Goal: Transaction & Acquisition: Purchase product/service

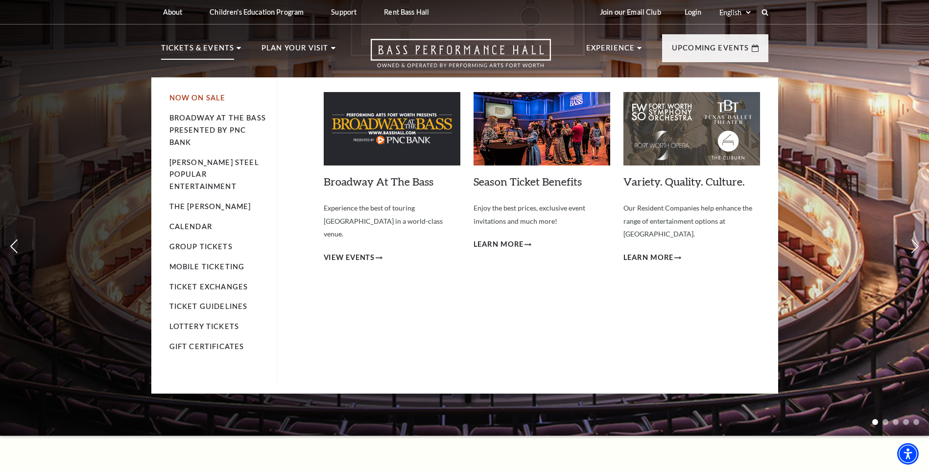
click at [194, 97] on link "Now On Sale" at bounding box center [198, 98] width 56 height 8
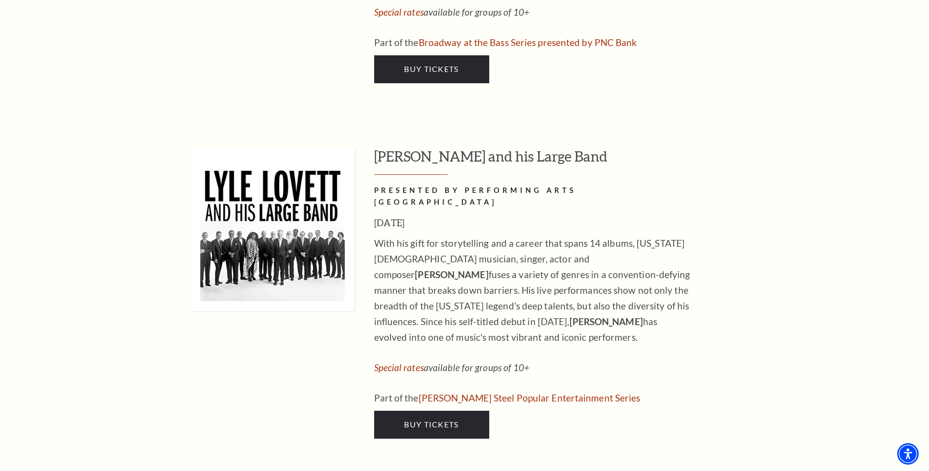
scroll to position [1334, 0]
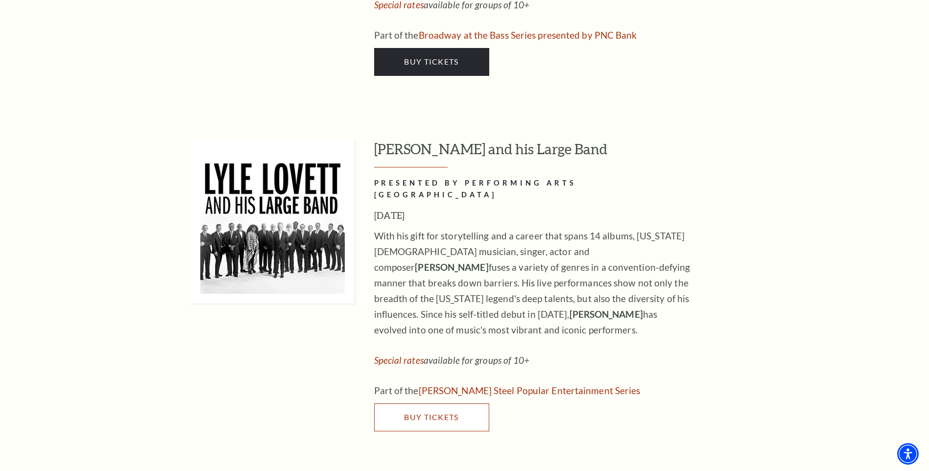
click at [446, 404] on link "Buy Tickets" at bounding box center [431, 417] width 115 height 27
click at [425, 404] on link "Buy Tickets" at bounding box center [431, 417] width 115 height 27
click at [432, 404] on link "Buy Tickets" at bounding box center [431, 417] width 115 height 27
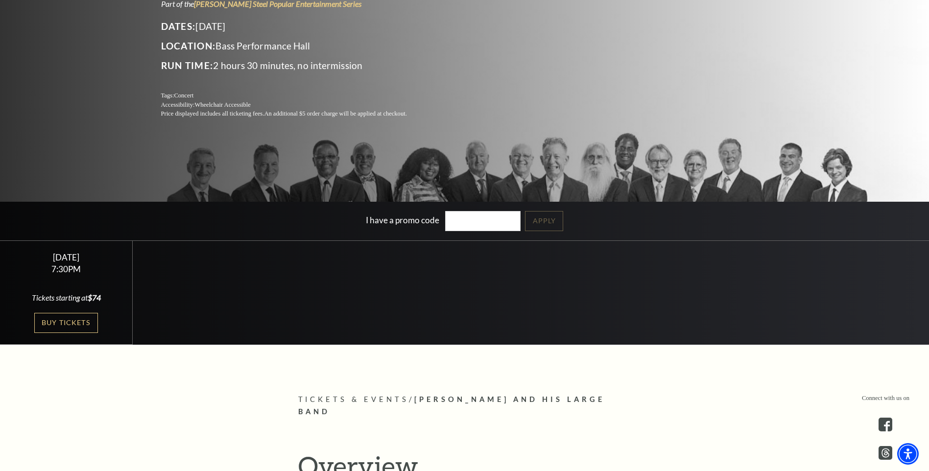
scroll to position [202, 0]
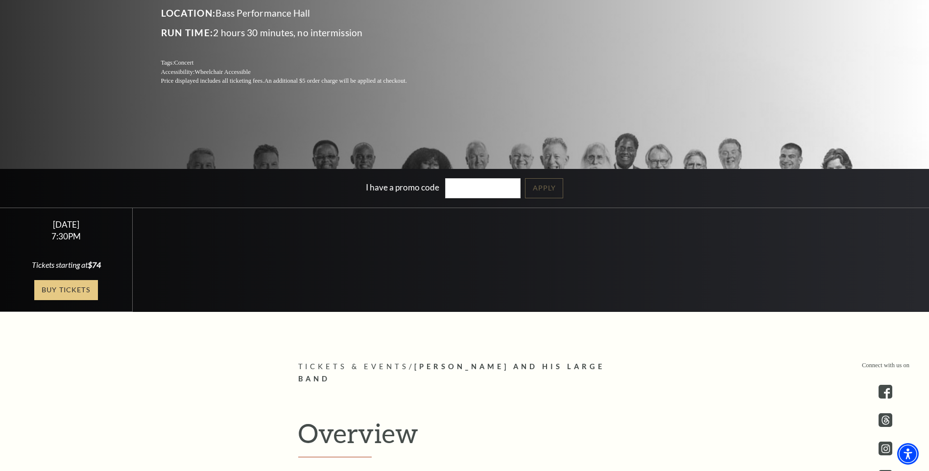
click at [70, 286] on link "Buy Tickets" at bounding box center [66, 290] width 64 height 20
click at [40, 295] on link "Buy Tickets" at bounding box center [66, 290] width 64 height 20
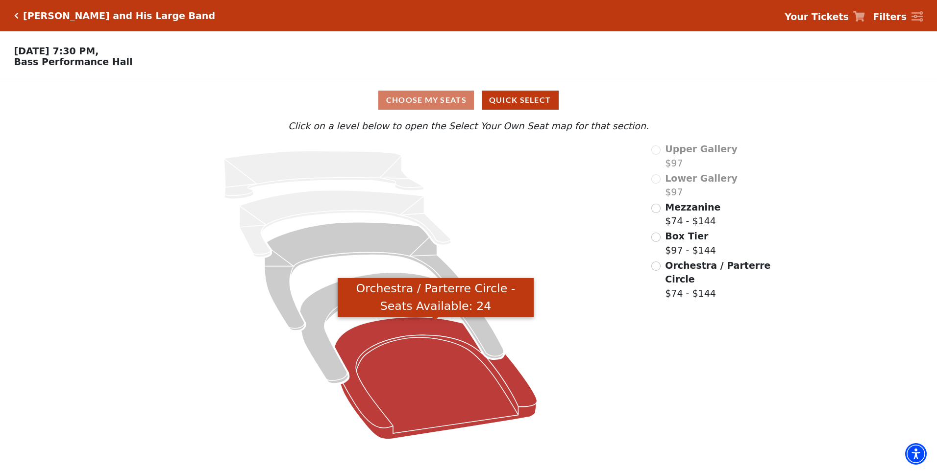
click at [368, 346] on icon "Orchestra / Parterre Circle - Seats Available: 24" at bounding box center [436, 378] width 203 height 122
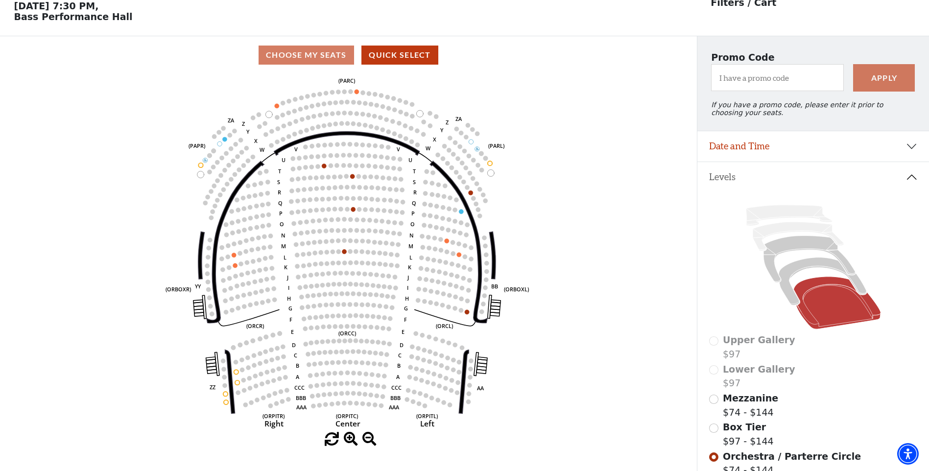
scroll to position [46, 0]
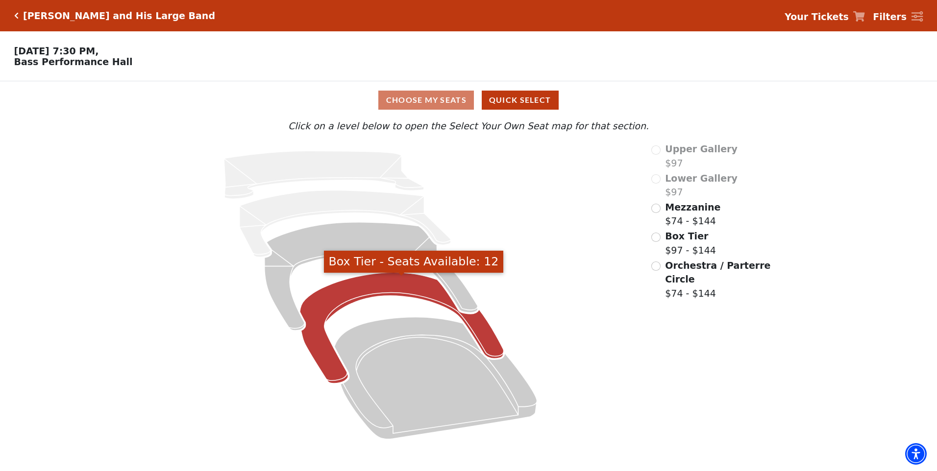
click at [367, 297] on icon "Box Tier - Seats Available: 12" at bounding box center [402, 328] width 204 height 111
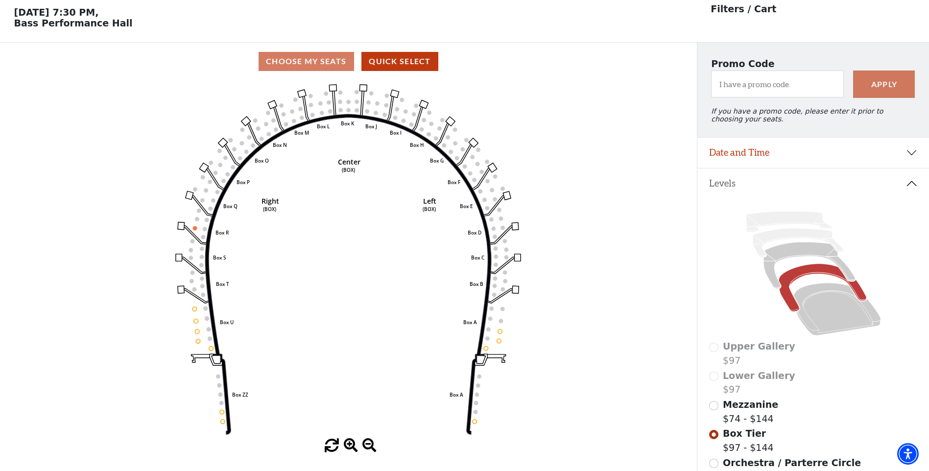
scroll to position [46, 0]
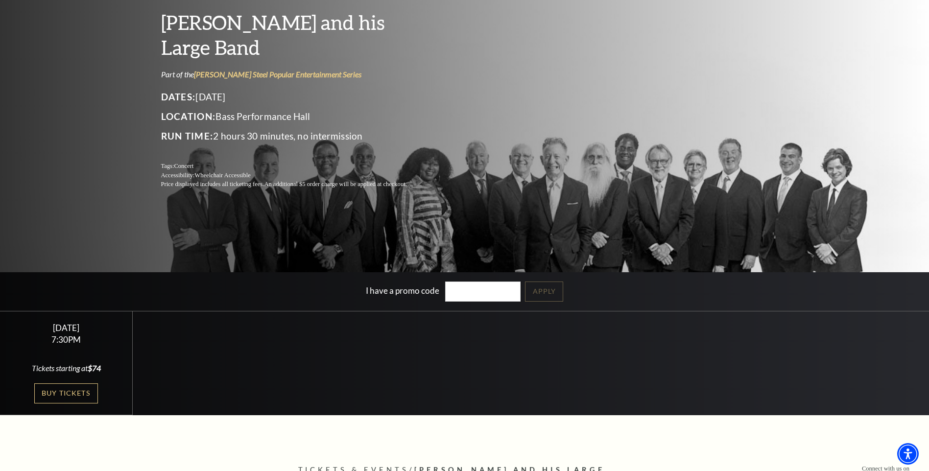
scroll to position [105, 0]
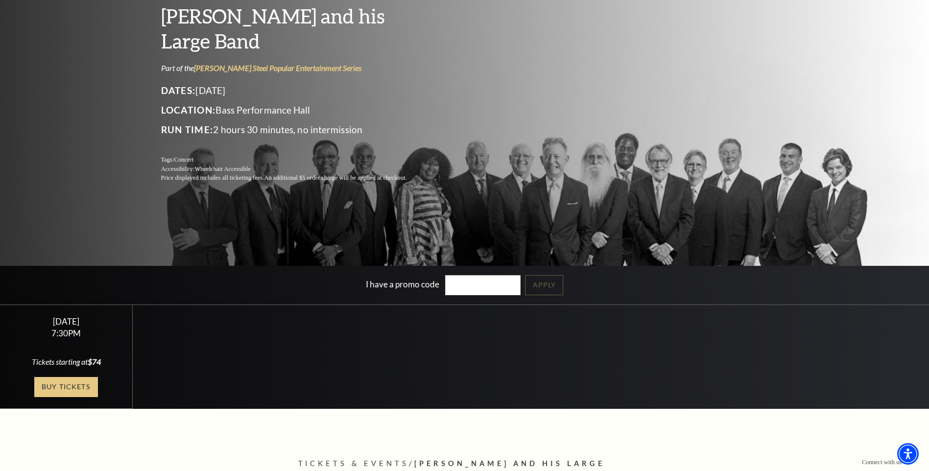
click at [67, 389] on link "Buy Tickets" at bounding box center [66, 387] width 64 height 20
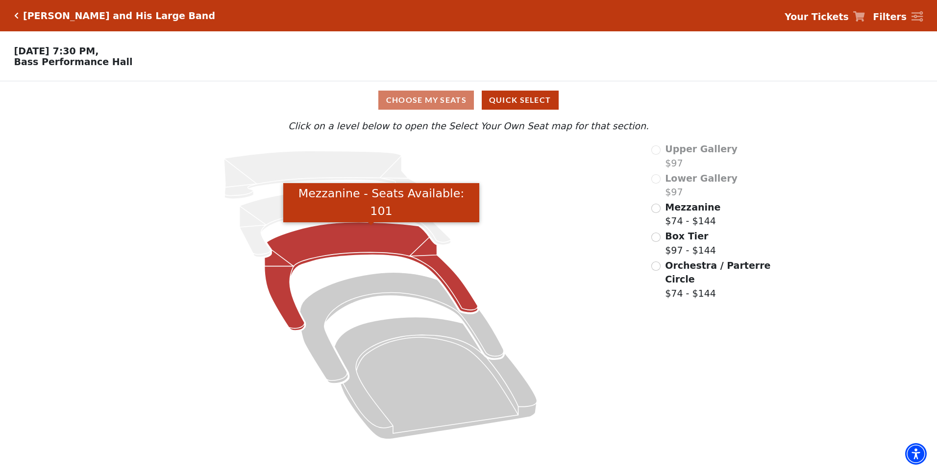
click at [357, 244] on icon "Mezzanine - Seats Available: 101" at bounding box center [371, 276] width 213 height 109
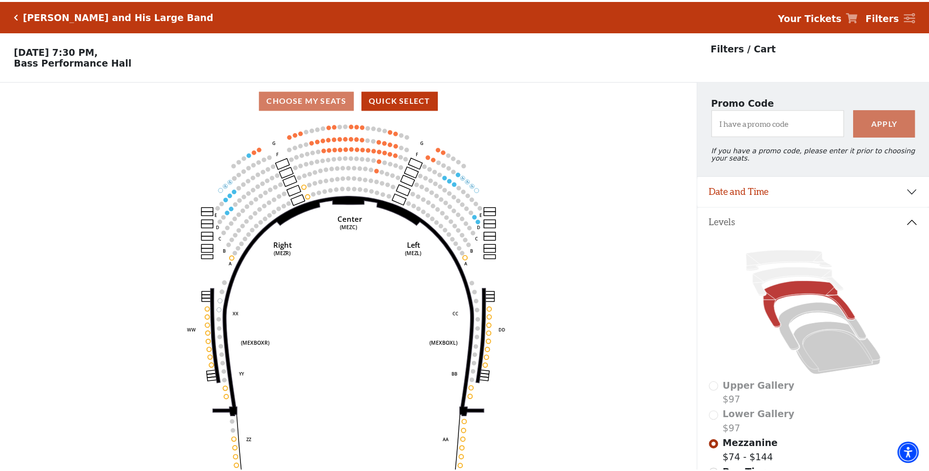
scroll to position [46, 0]
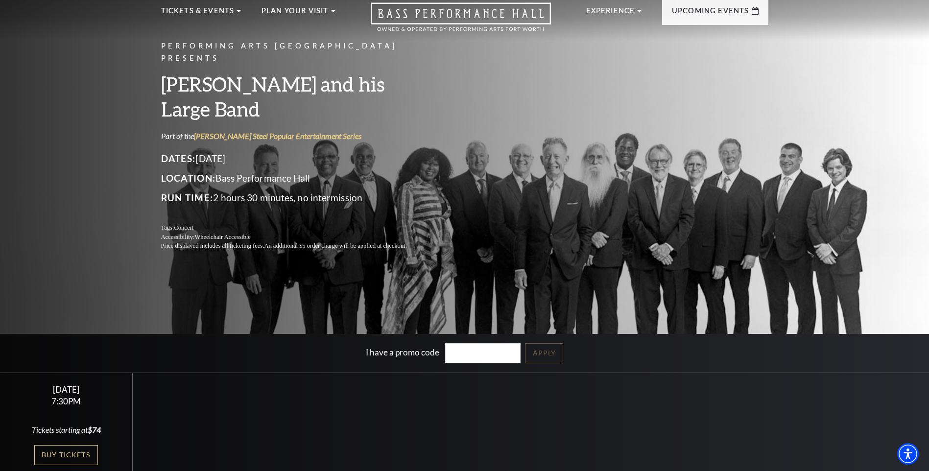
scroll to position [139, 0]
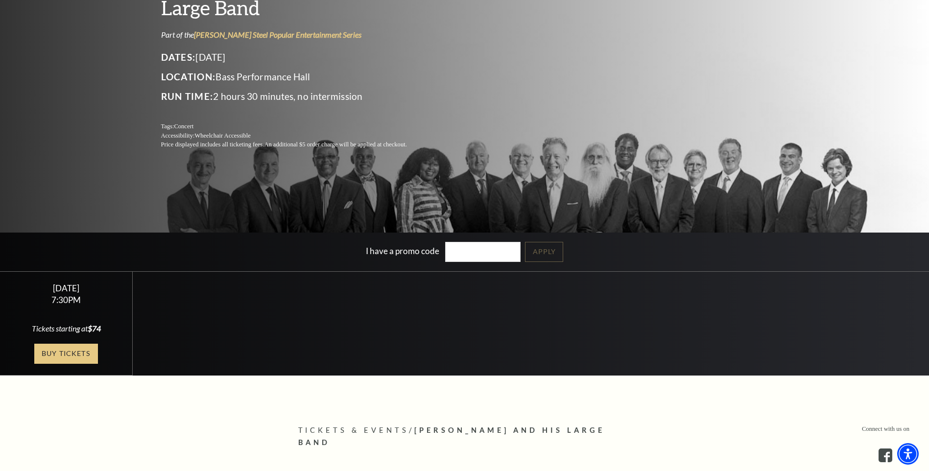
click at [79, 356] on link "Buy Tickets" at bounding box center [66, 354] width 64 height 20
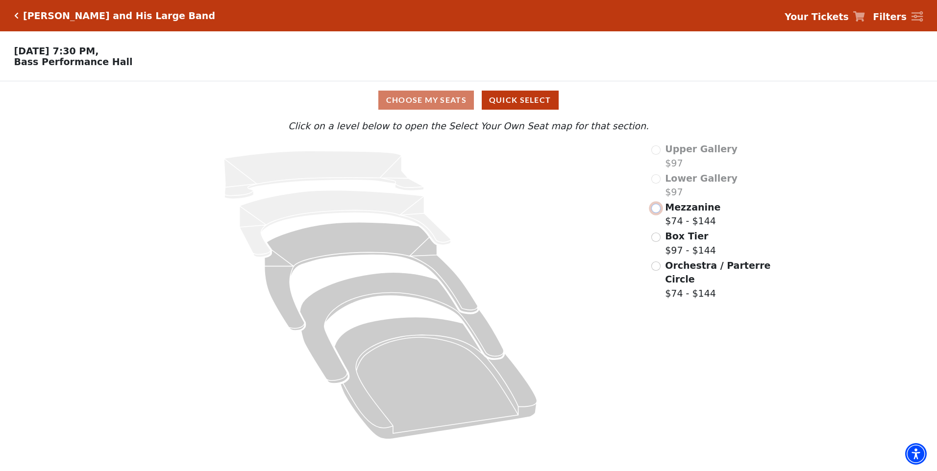
click at [655, 212] on input "Mezzanine$74 - $144\a" at bounding box center [655, 208] width 9 height 9
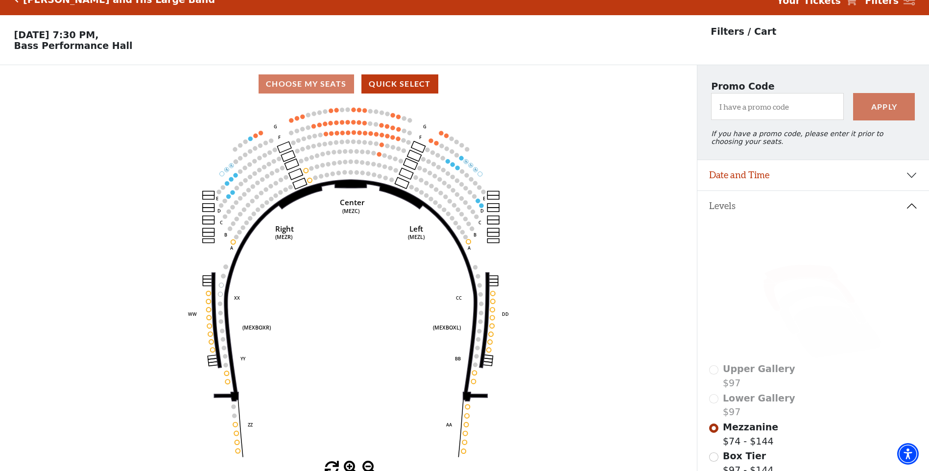
scroll to position [46, 0]
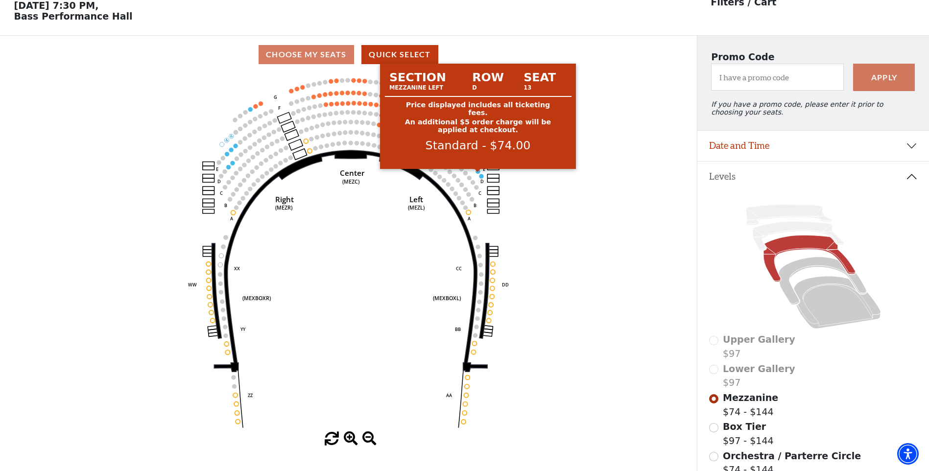
click at [479, 173] on circle at bounding box center [478, 171] width 4 height 4
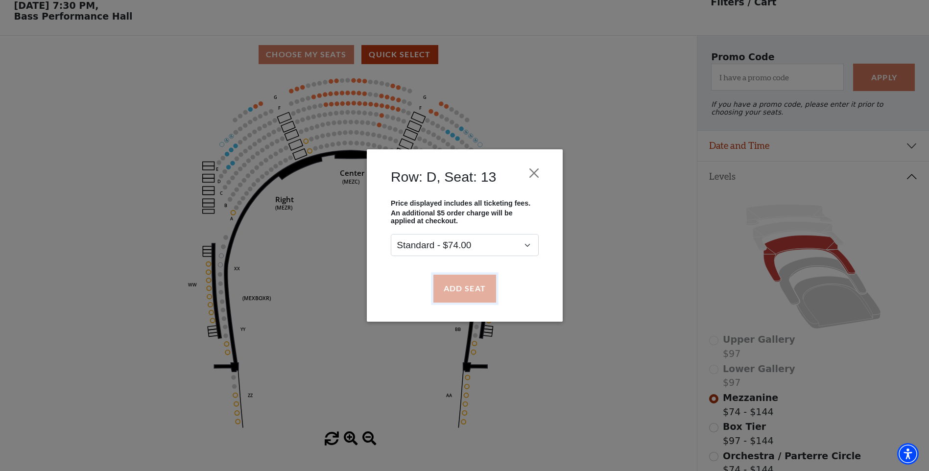
click at [473, 292] on button "Add Seat" at bounding box center [464, 288] width 63 height 27
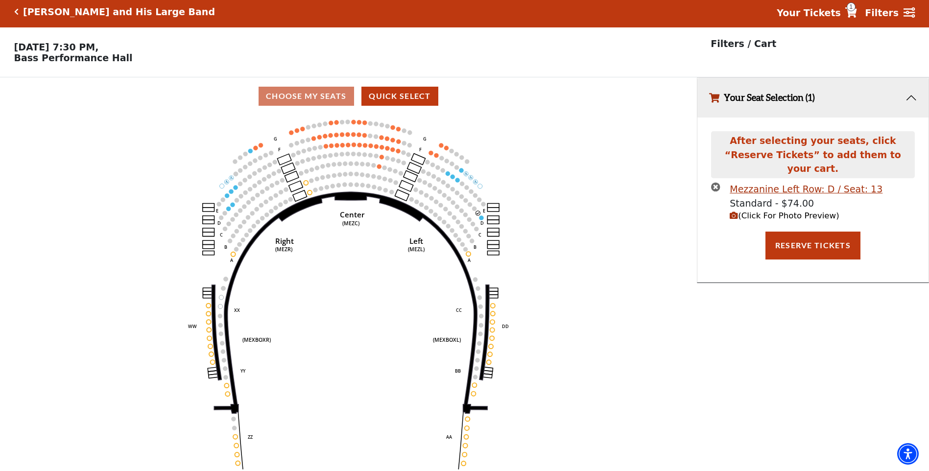
scroll to position [0, 0]
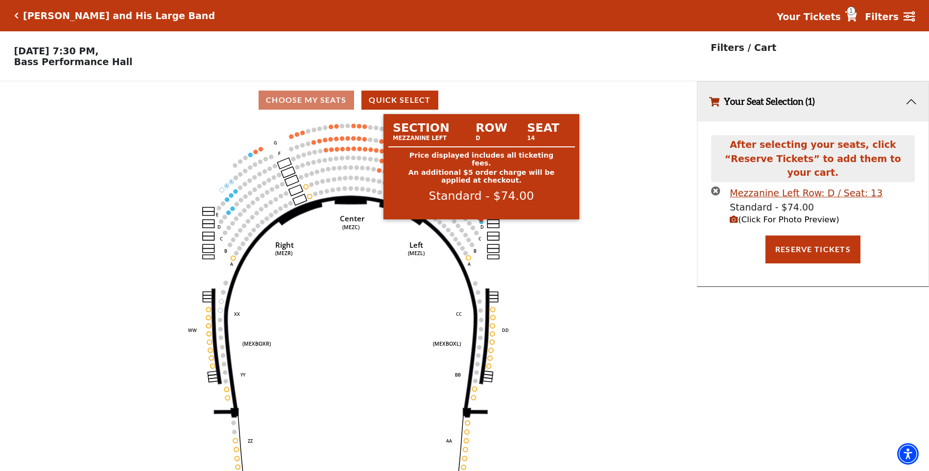
click at [482, 224] on circle at bounding box center [482, 221] width 4 height 4
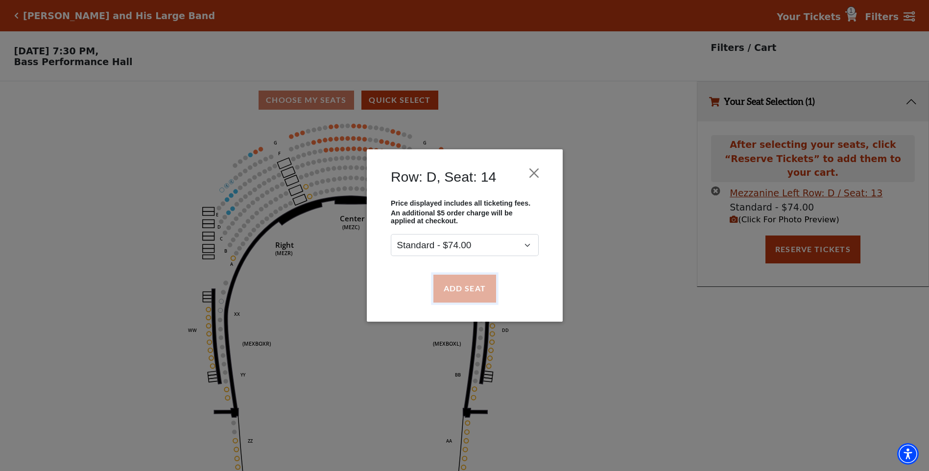
click at [460, 295] on button "Add Seat" at bounding box center [464, 288] width 63 height 27
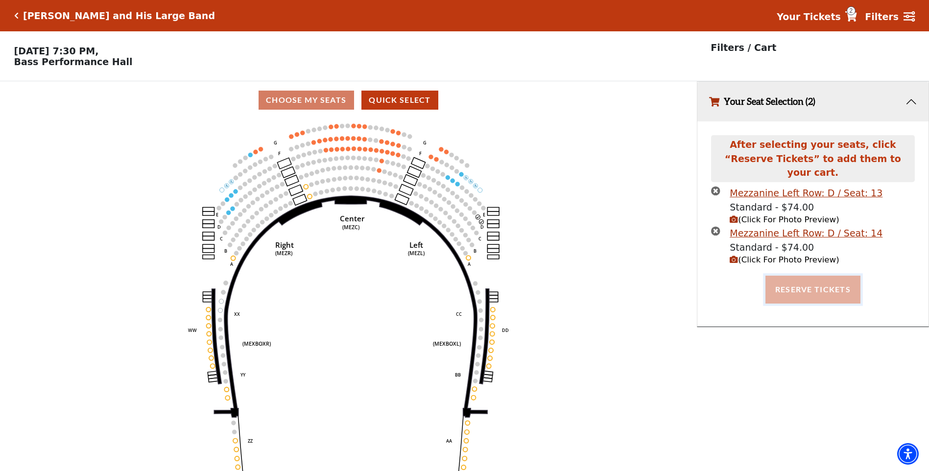
click at [815, 281] on button "Reserve Tickets" at bounding box center [813, 289] width 95 height 27
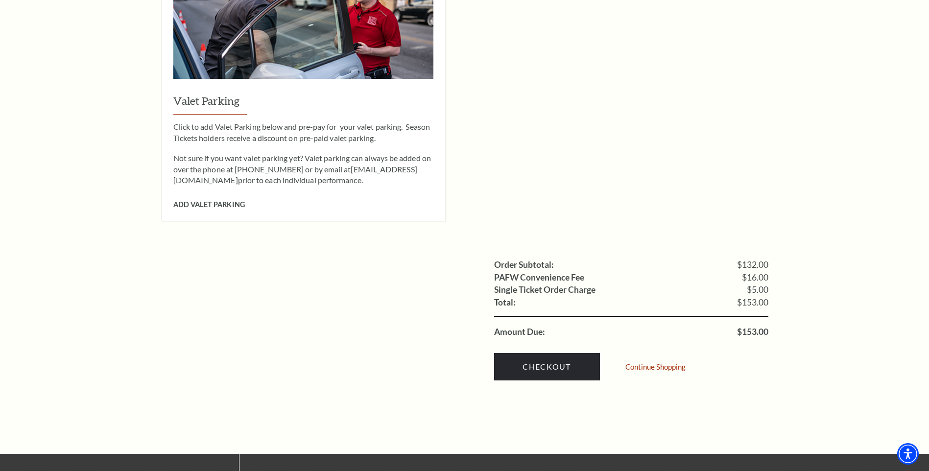
scroll to position [796, 0]
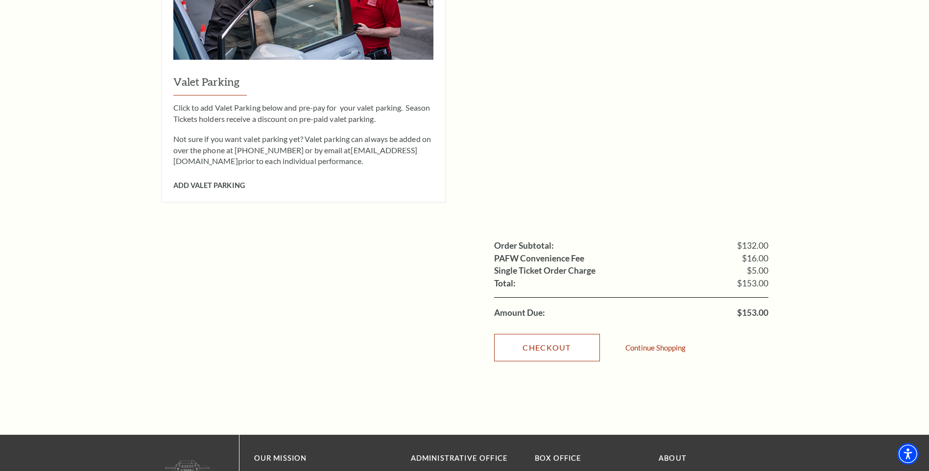
click at [526, 334] on link "Checkout" at bounding box center [547, 347] width 106 height 27
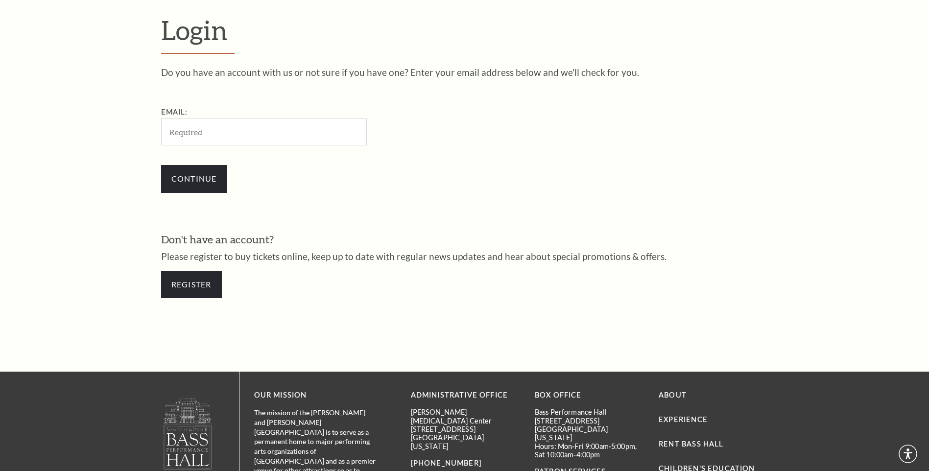
scroll to position [327, 0]
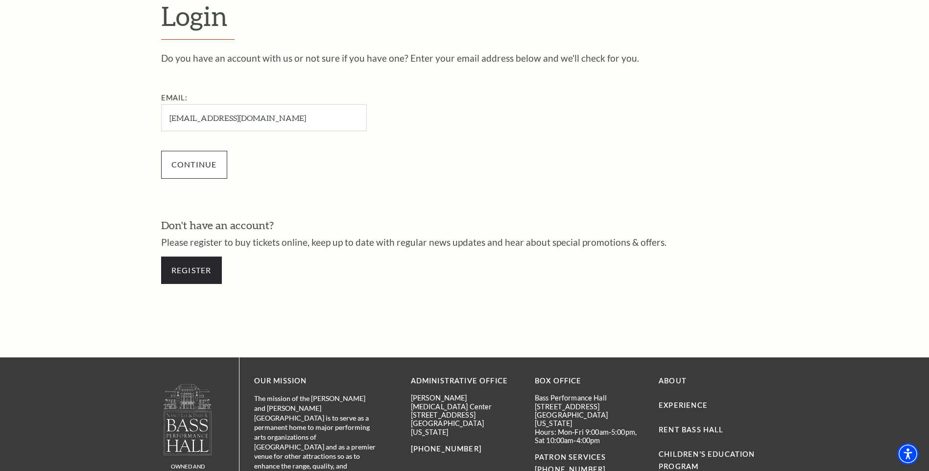
type input "melissalarnold@yahoo.com"
click at [196, 165] on input "Continue" at bounding box center [194, 164] width 66 height 27
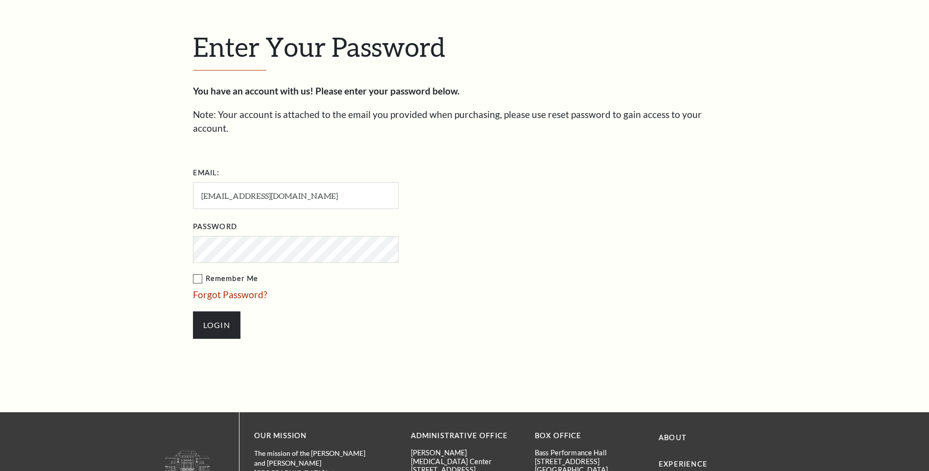
scroll to position [337, 0]
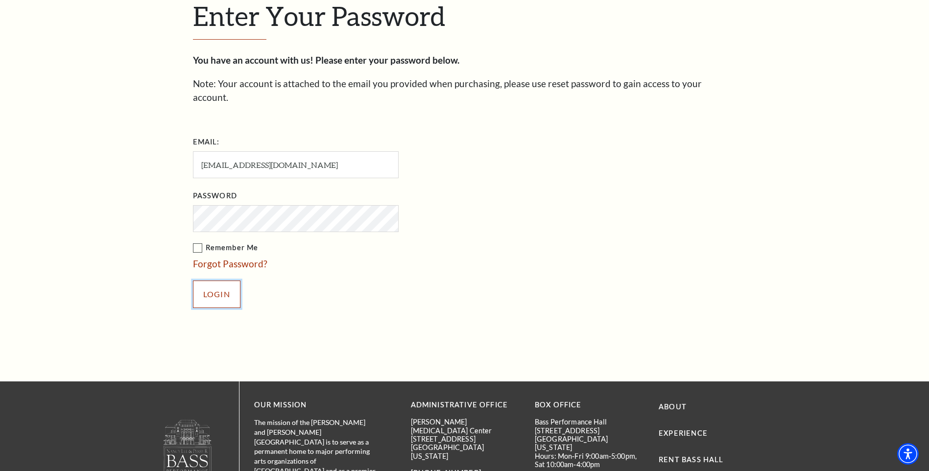
click at [215, 287] on input "Login" at bounding box center [217, 294] width 48 height 27
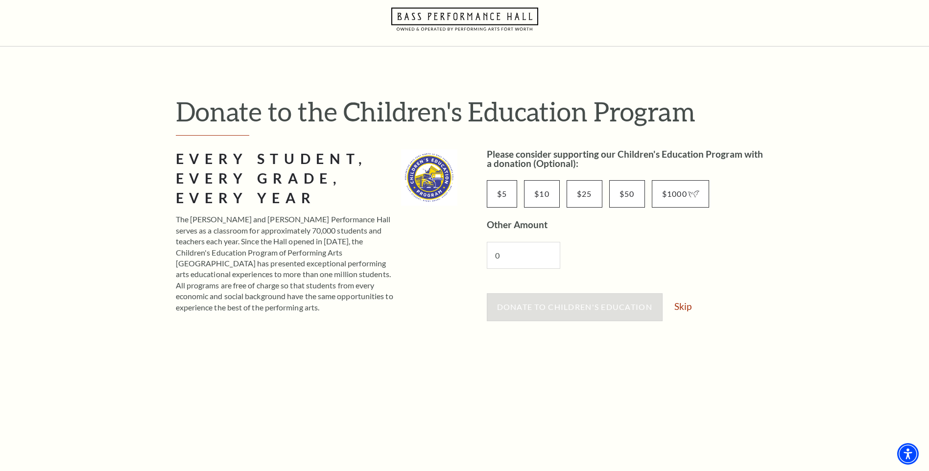
scroll to position [38, 0]
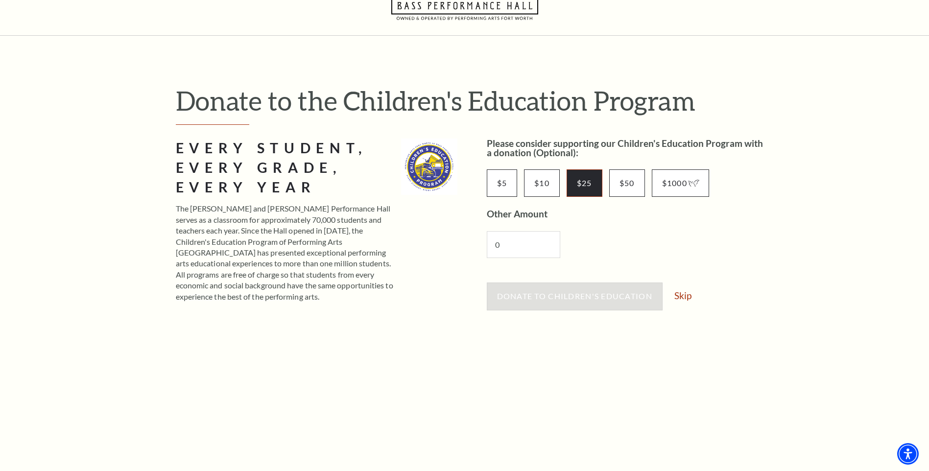
click at [578, 187] on input "$25" at bounding box center [585, 183] width 36 height 27
click at [562, 296] on span "Donate to Children's Education" at bounding box center [574, 296] width 155 height 9
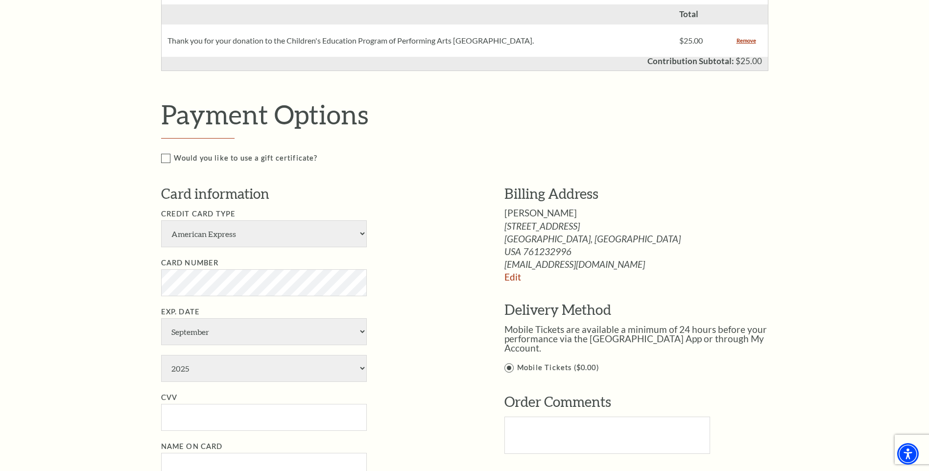
scroll to position [483, 0]
click at [361, 233] on select "American Express Visa Master Card Discover" at bounding box center [264, 232] width 206 height 27
select select "24"
click at [161, 219] on select "American Express Visa Master Card Discover" at bounding box center [264, 232] width 206 height 27
select select "11"
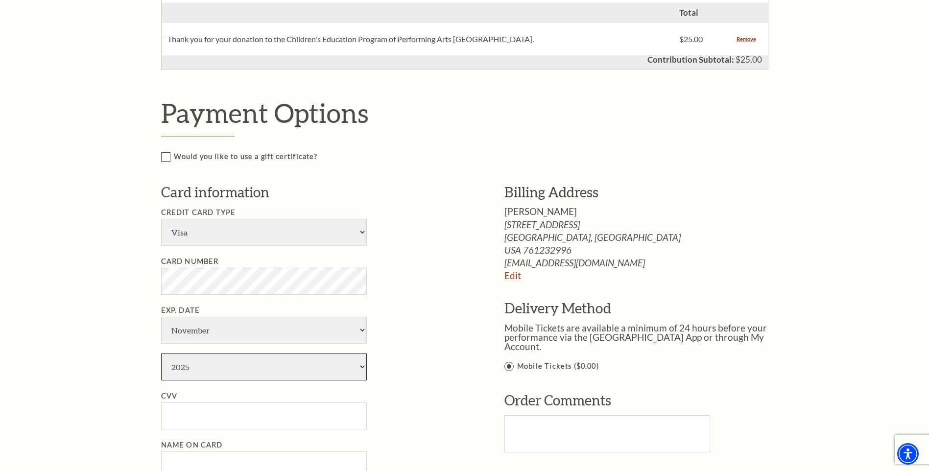
select select "2029"
type input "728"
type input "Melissa Arnold"
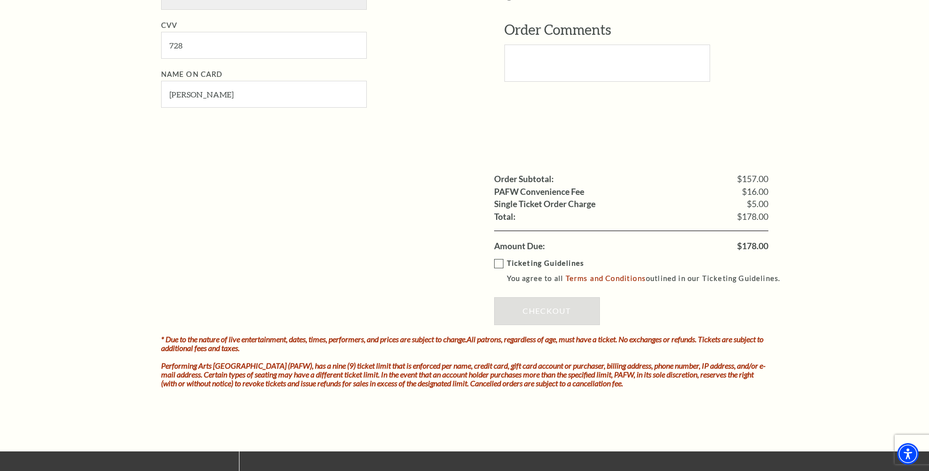
scroll to position [860, 0]
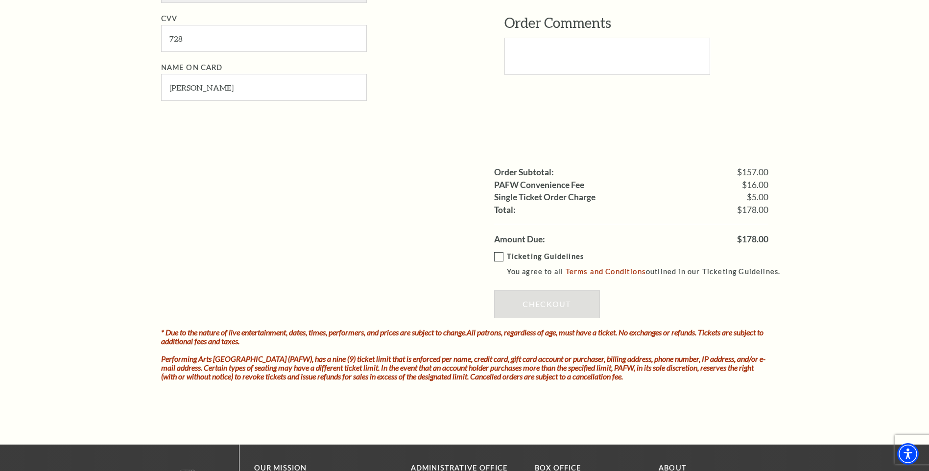
click at [496, 259] on label "Ticketing Guidelines You agree to all Terms and Conditions outlined in our Tick…" at bounding box center [641, 264] width 295 height 27
click at [0, 0] on input "Ticketing Guidelines You agree to all Terms and Conditions outlined in our Tick…" at bounding box center [0, 0] width 0 height 0
click at [521, 303] on link "Checkout" at bounding box center [547, 304] width 106 height 27
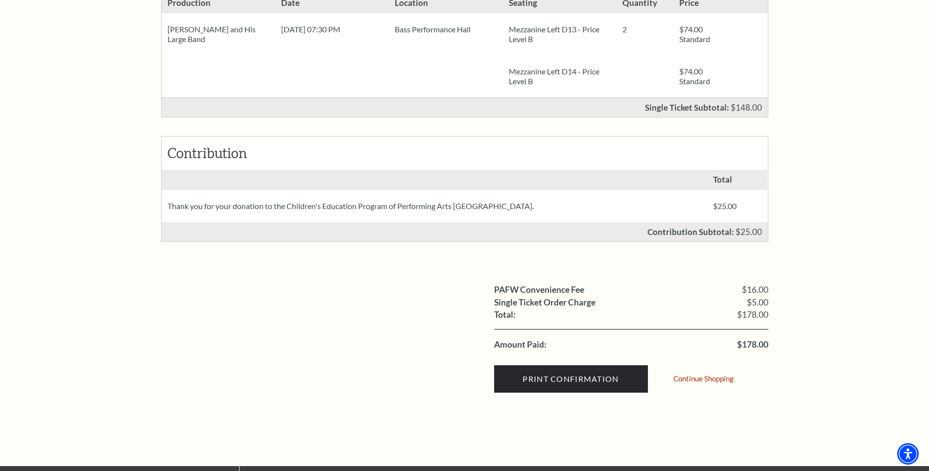
scroll to position [266, 0]
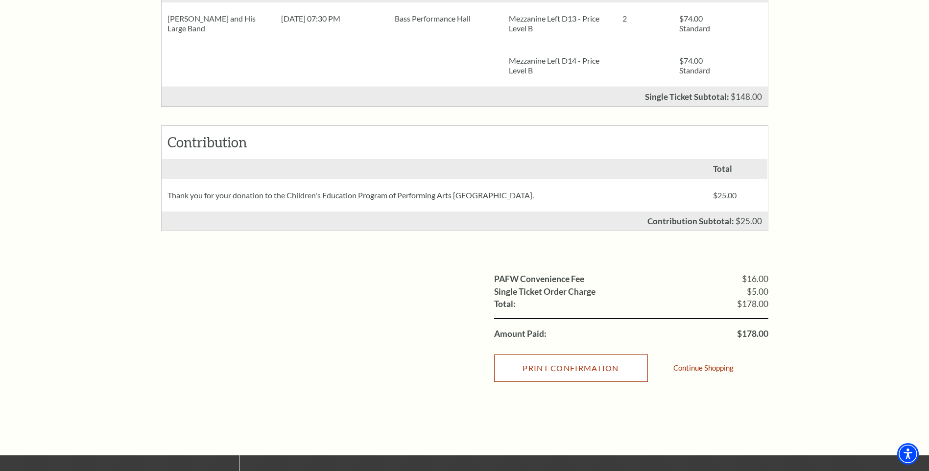
click at [568, 372] on input "Print Confirmation" at bounding box center [571, 368] width 154 height 27
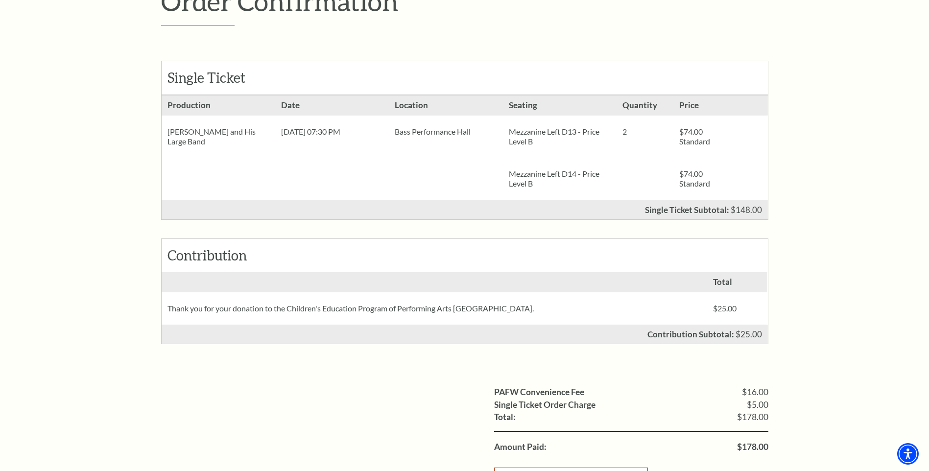
scroll to position [0, 0]
